Goal: Task Accomplishment & Management: Manage account settings

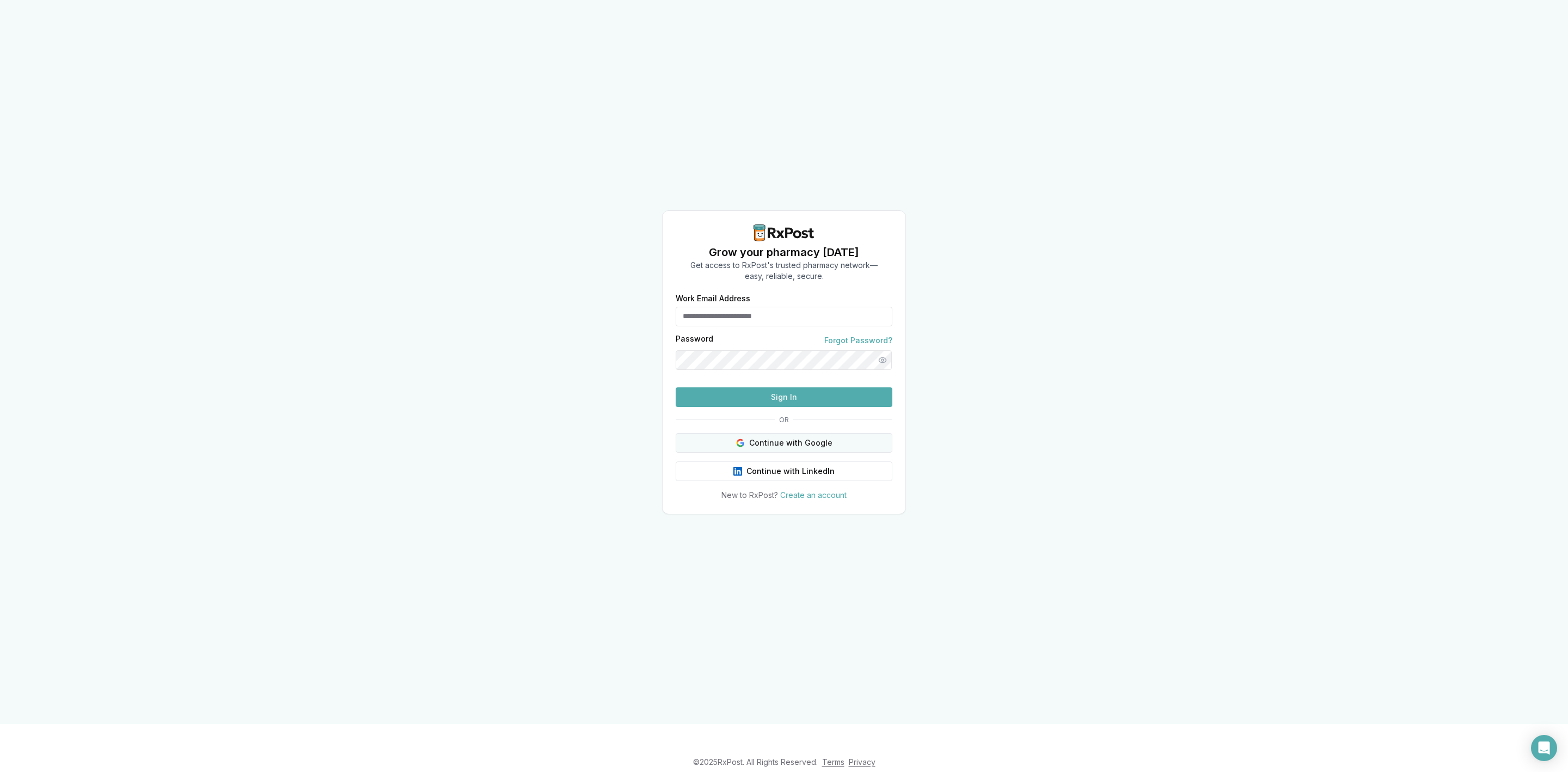
type input "**********"
click at [812, 452] on button "Continue with Google" at bounding box center [784, 443] width 217 height 20
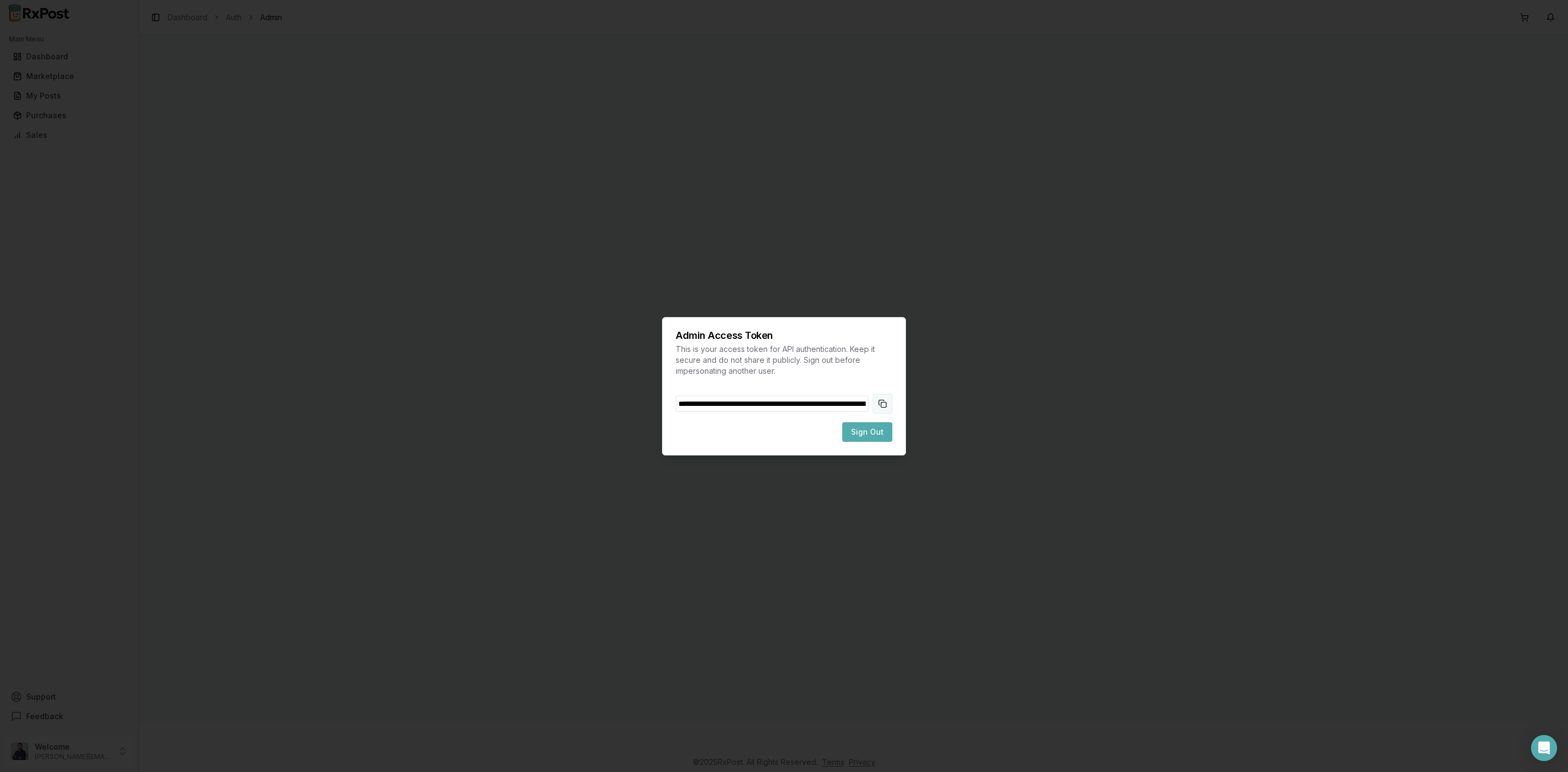
click at [887, 399] on button "Copy token to clipboard" at bounding box center [882, 404] width 20 height 20
click at [871, 438] on button "Sign Out" at bounding box center [867, 432] width 50 height 20
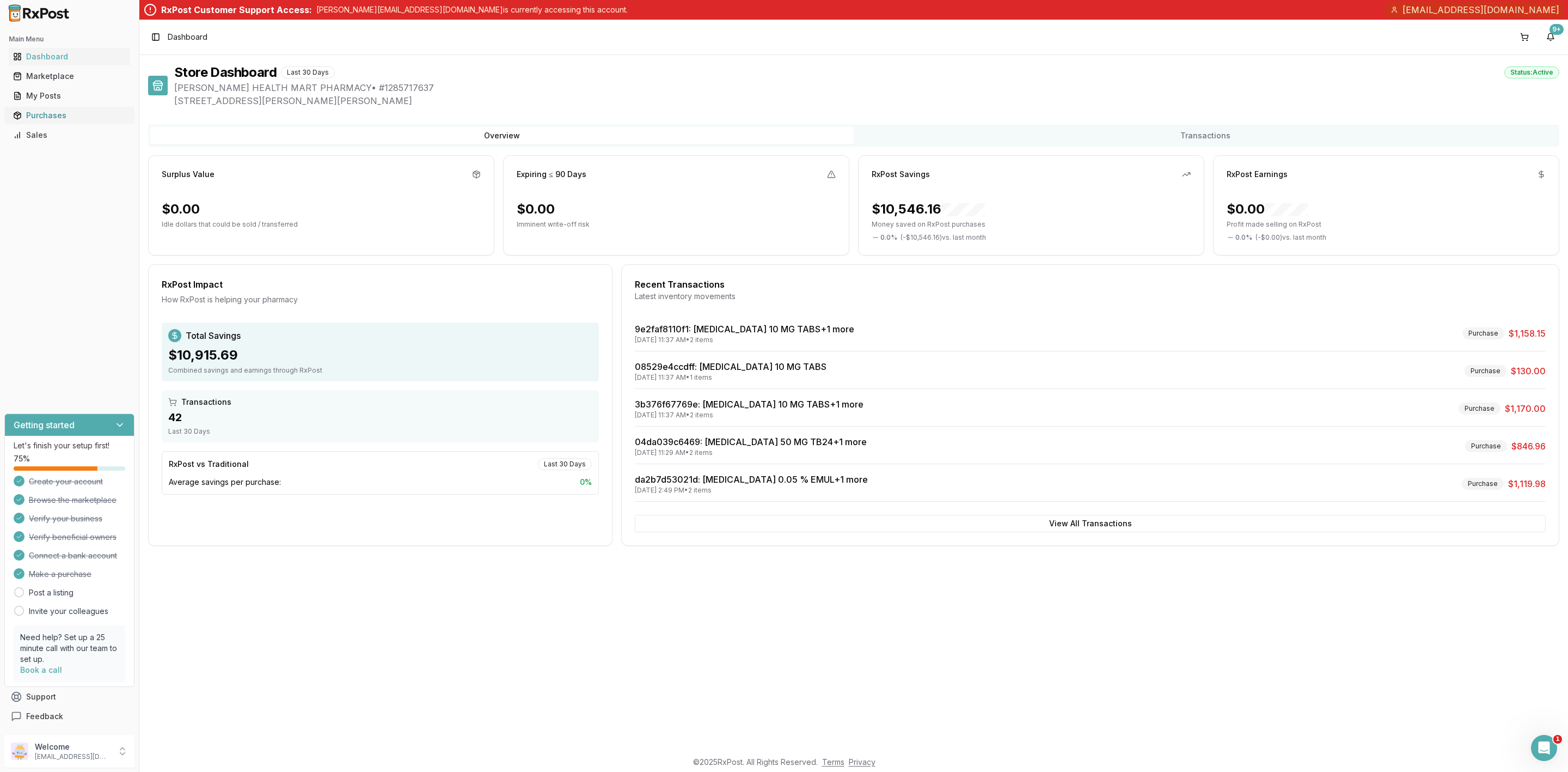
click at [61, 120] on div "Purchases" at bounding box center [69, 116] width 113 height 11
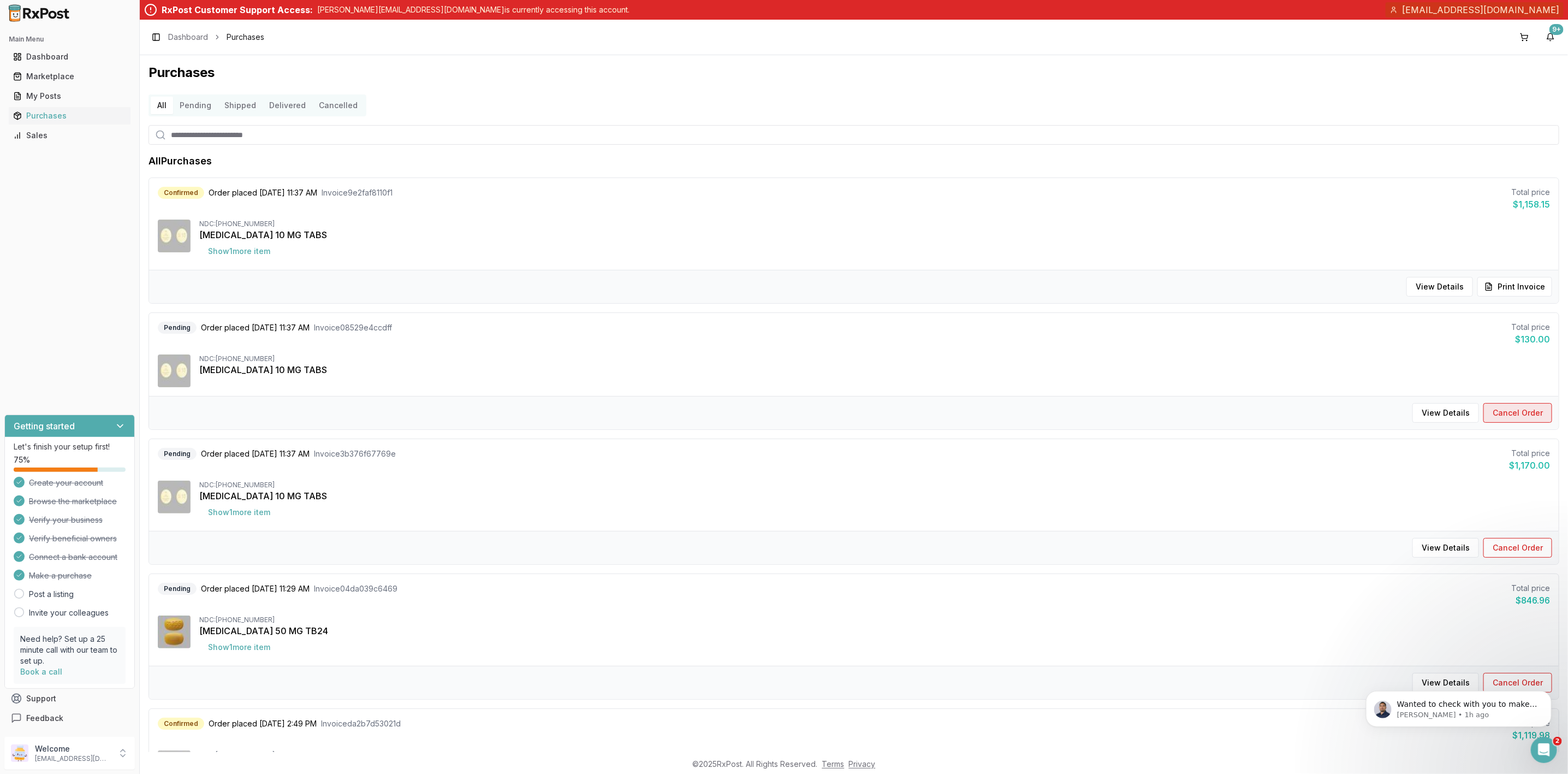
click at [1527, 410] on button "Cancel Order" at bounding box center [1517, 413] width 68 height 20
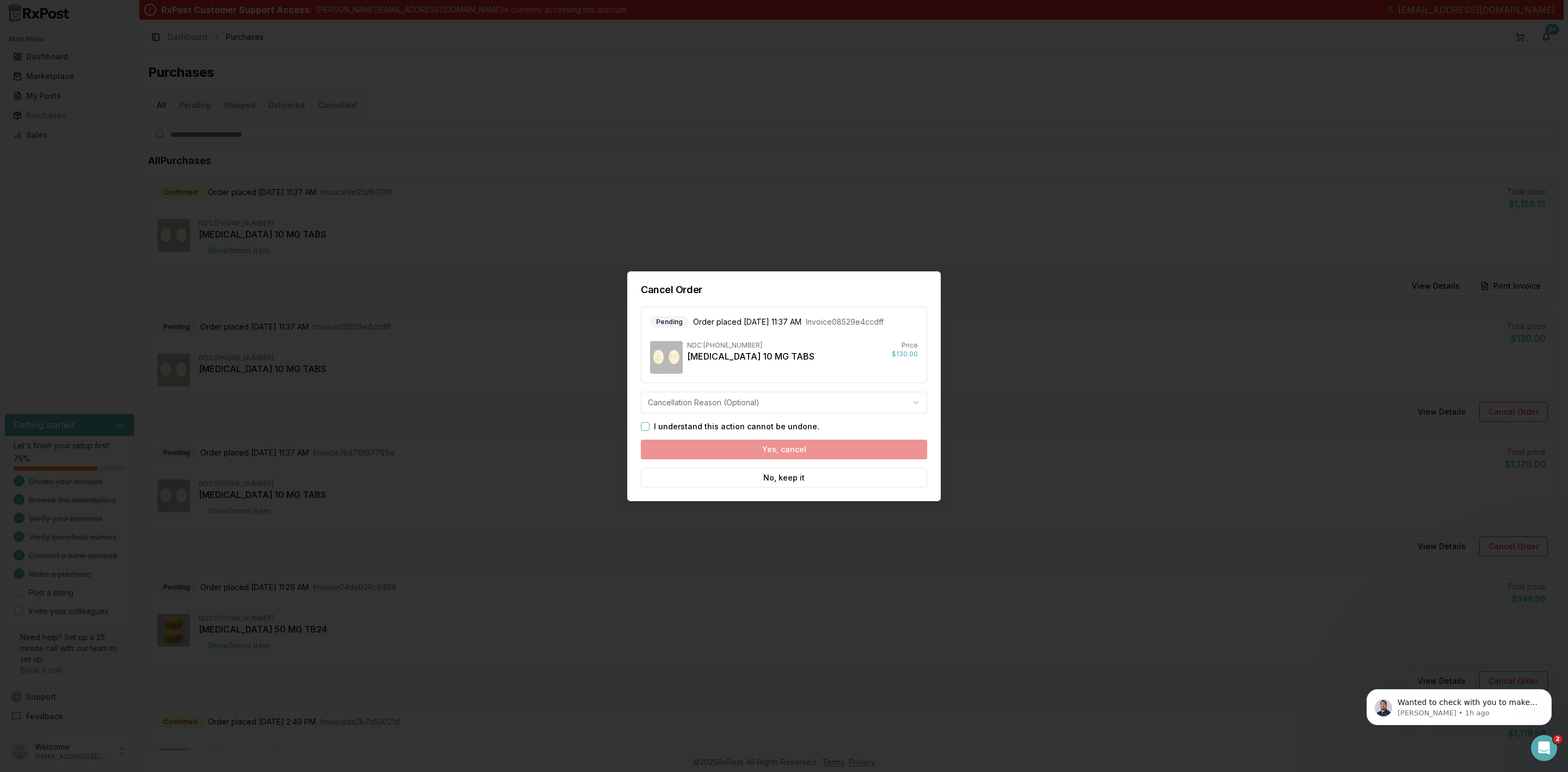
click at [711, 405] on body "Main Menu Dashboard Marketplace My Posts Purchases Sales Getting started Let's …" at bounding box center [782, 386] width 1564 height 772
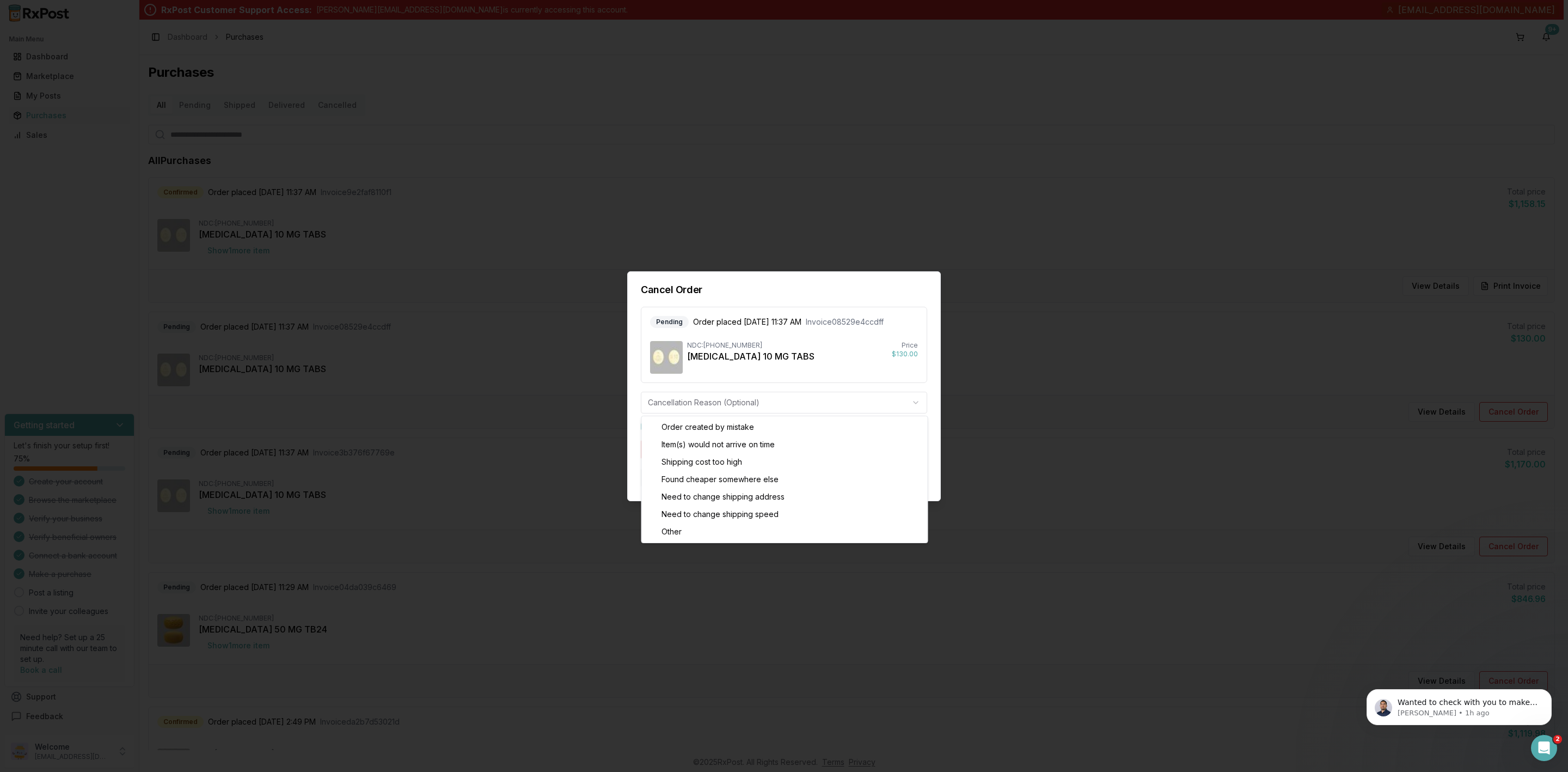
drag, startPoint x: 737, startPoint y: 531, endPoint x: 734, endPoint y: 499, distance: 32.1
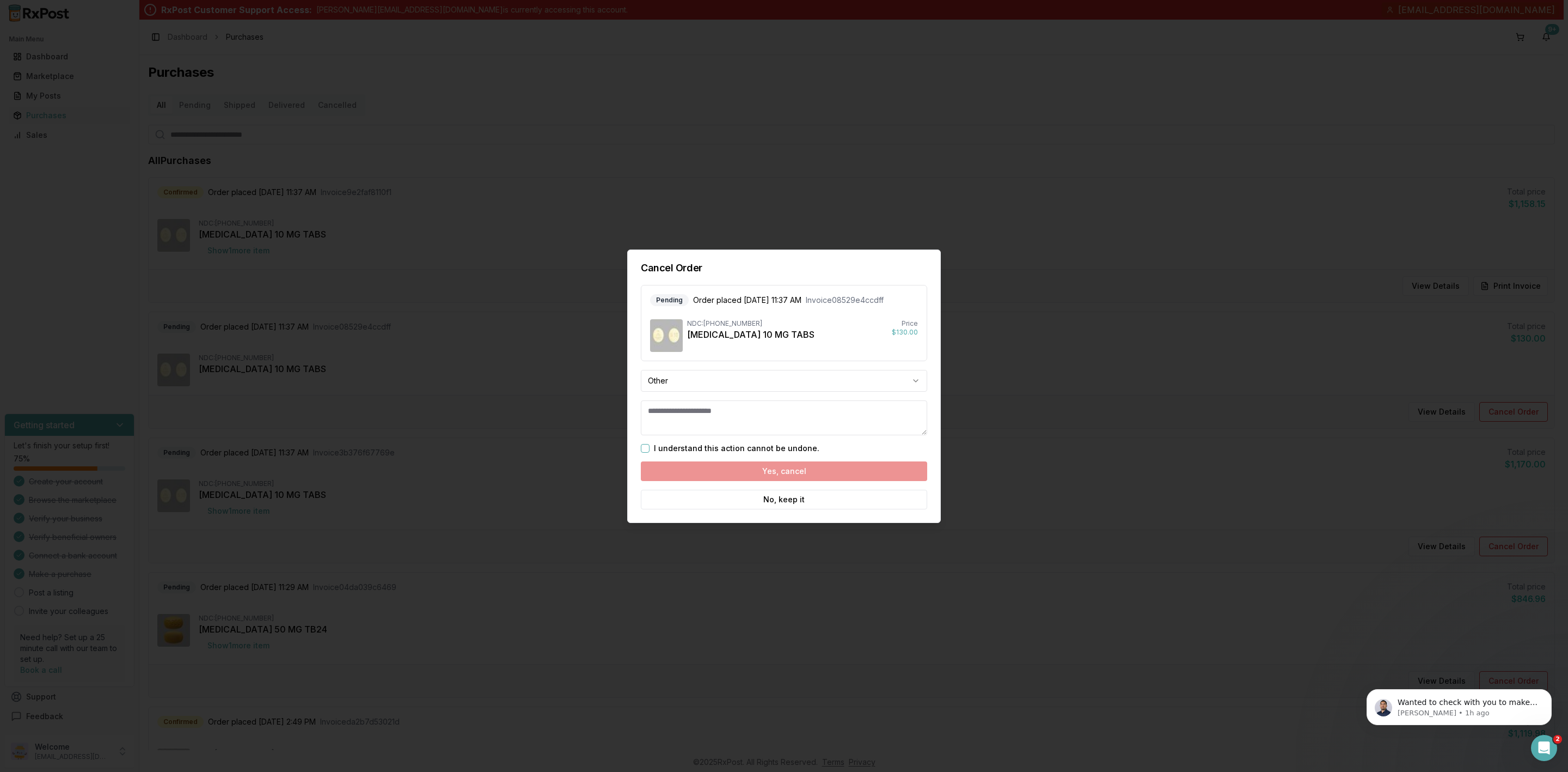
click at [724, 401] on textarea at bounding box center [783, 417] width 286 height 35
type textarea "**********"
click at [647, 448] on button "I understand this action cannot be undone." at bounding box center [645, 448] width 9 height 9
click at [730, 471] on button "Yes, cancel" at bounding box center [783, 470] width 286 height 20
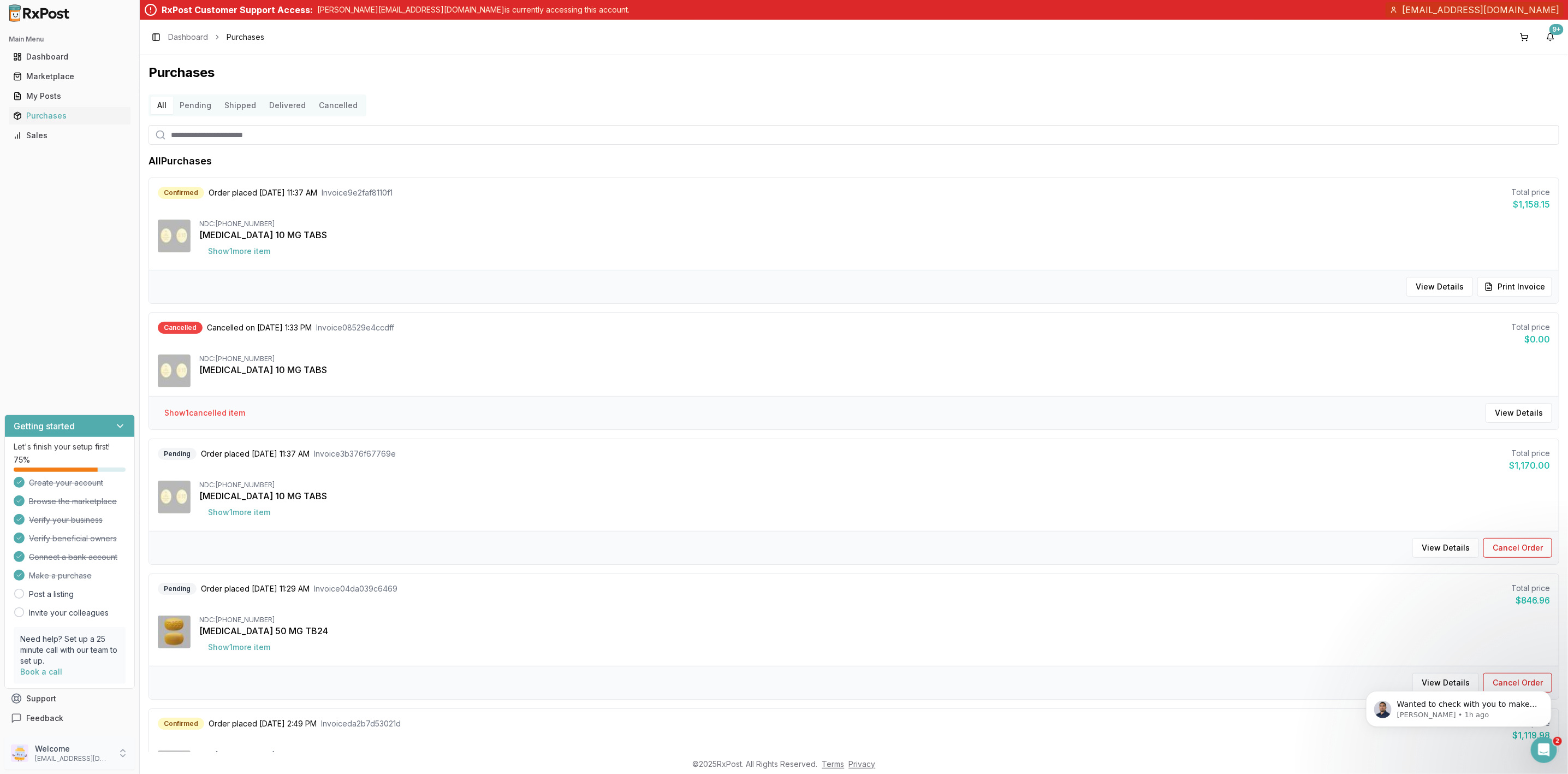
click at [66, 764] on div "Welcome vandergriftpharmacy@gmail.com" at bounding box center [69, 752] width 130 height 33
click at [181, 754] on span "Sign Out" at bounding box center [198, 755] width 104 height 11
